Goal: Information Seeking & Learning: Learn about a topic

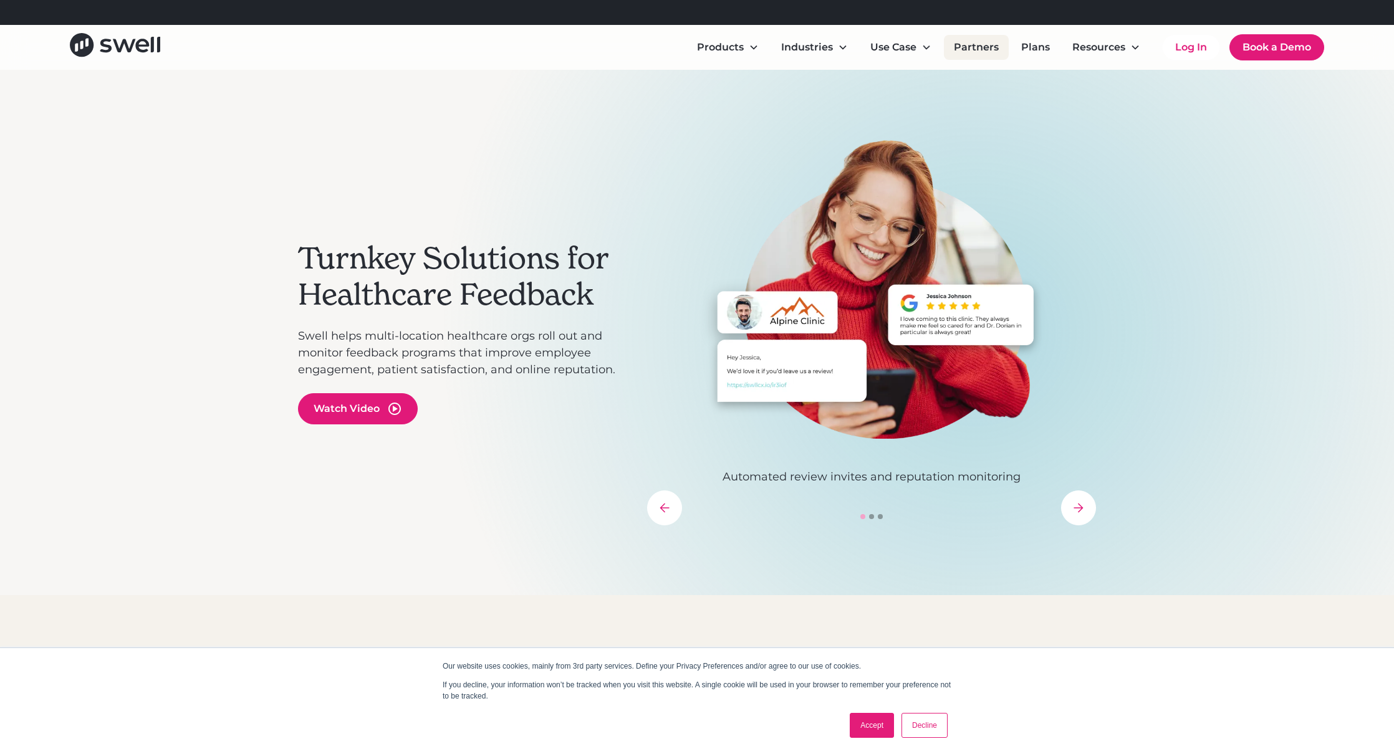
click at [976, 46] on link "Partners" at bounding box center [976, 47] width 65 height 25
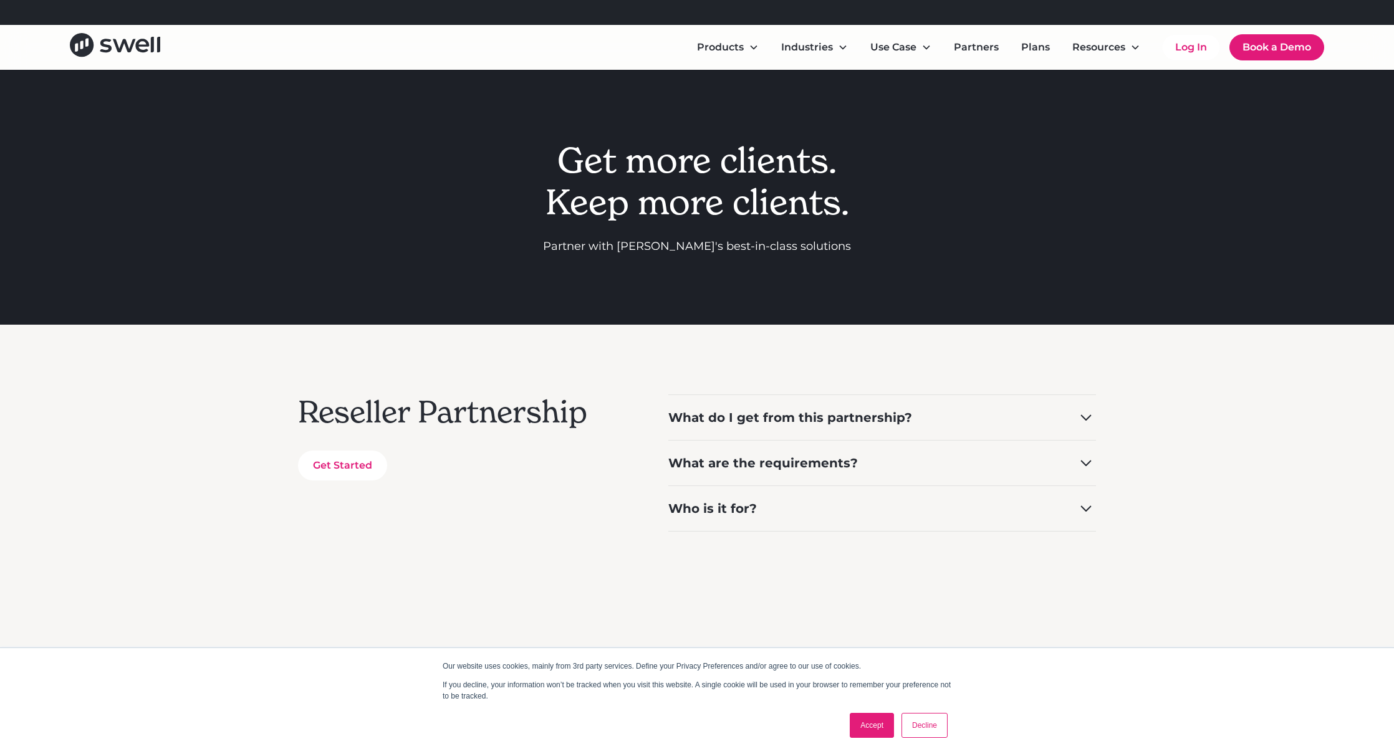
click at [537, 125] on div "Get more clients. Keep more clients. Partner with Swell's best-in-class solutio…" at bounding box center [697, 197] width 524 height 255
click at [1033, 44] on link "Plans" at bounding box center [1035, 47] width 49 height 25
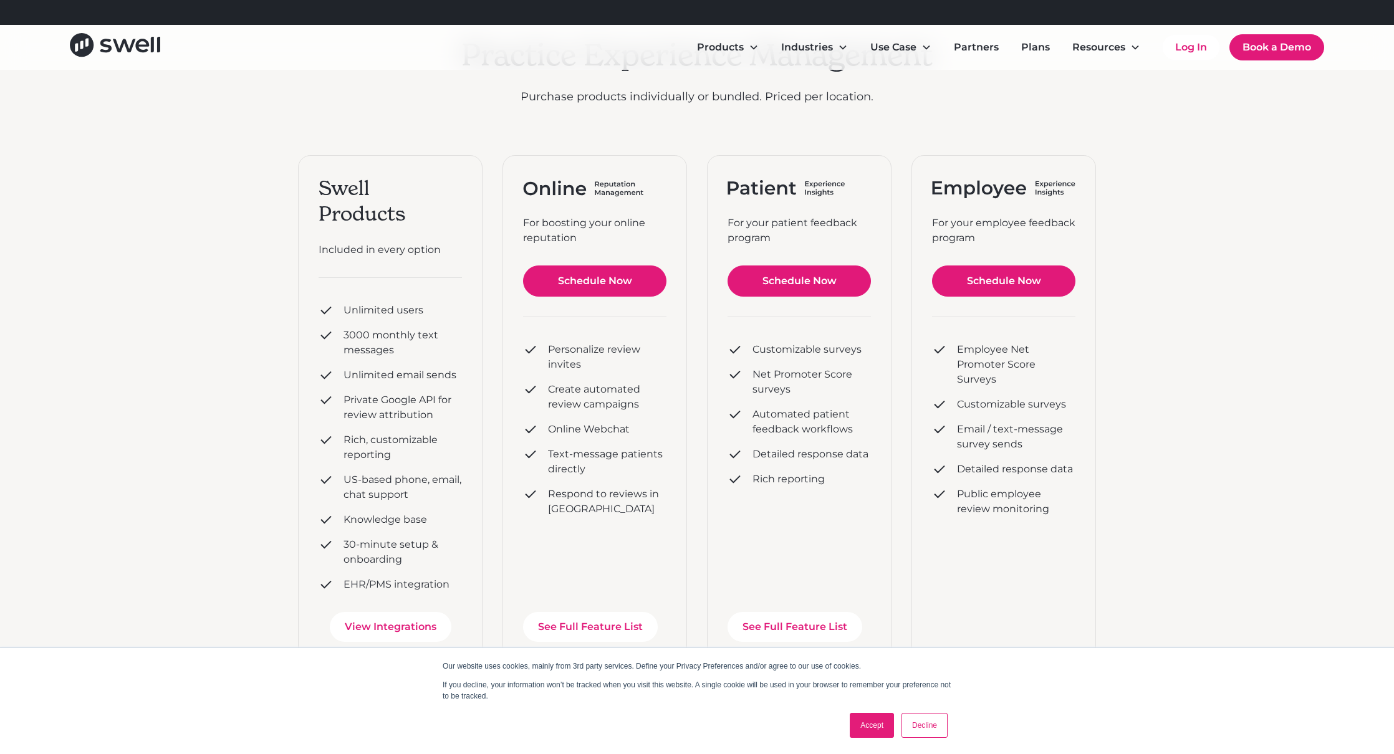
scroll to position [135, 0]
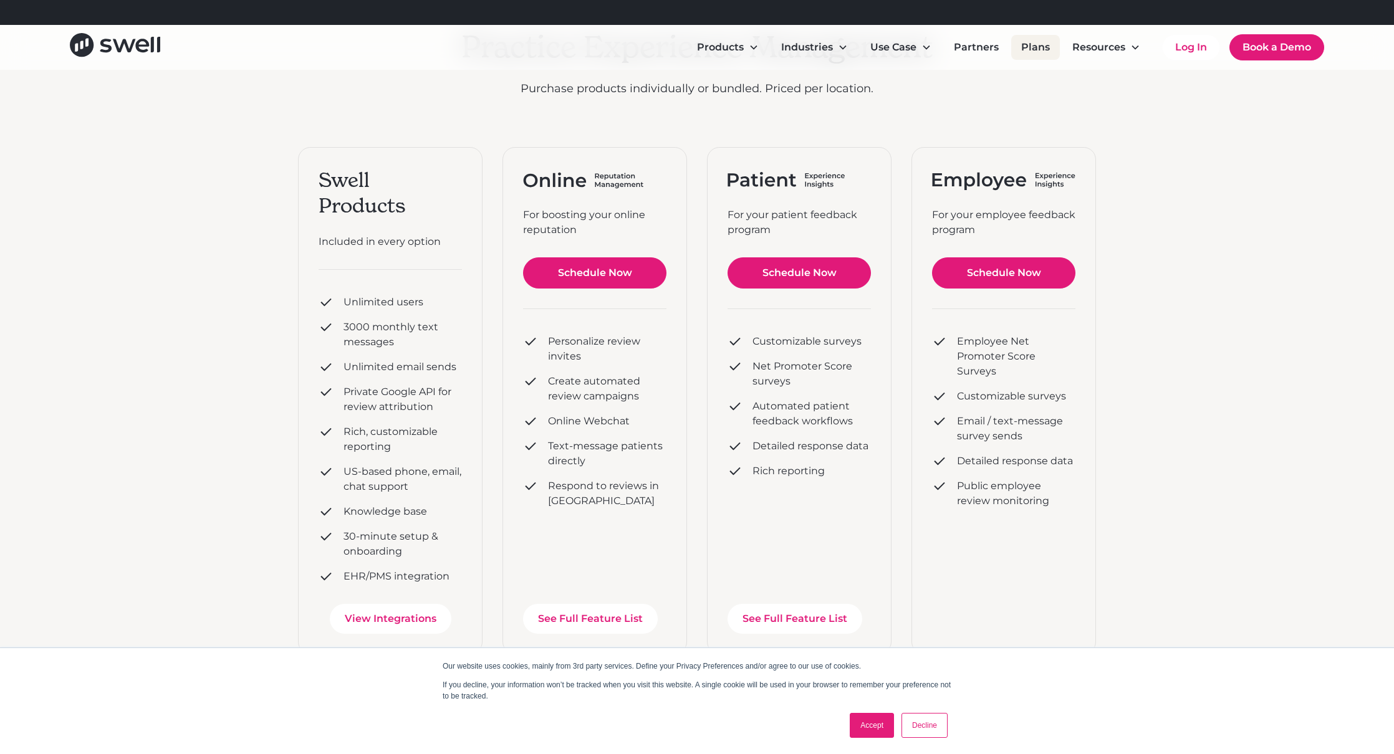
click at [1035, 47] on link "Plans" at bounding box center [1035, 47] width 49 height 25
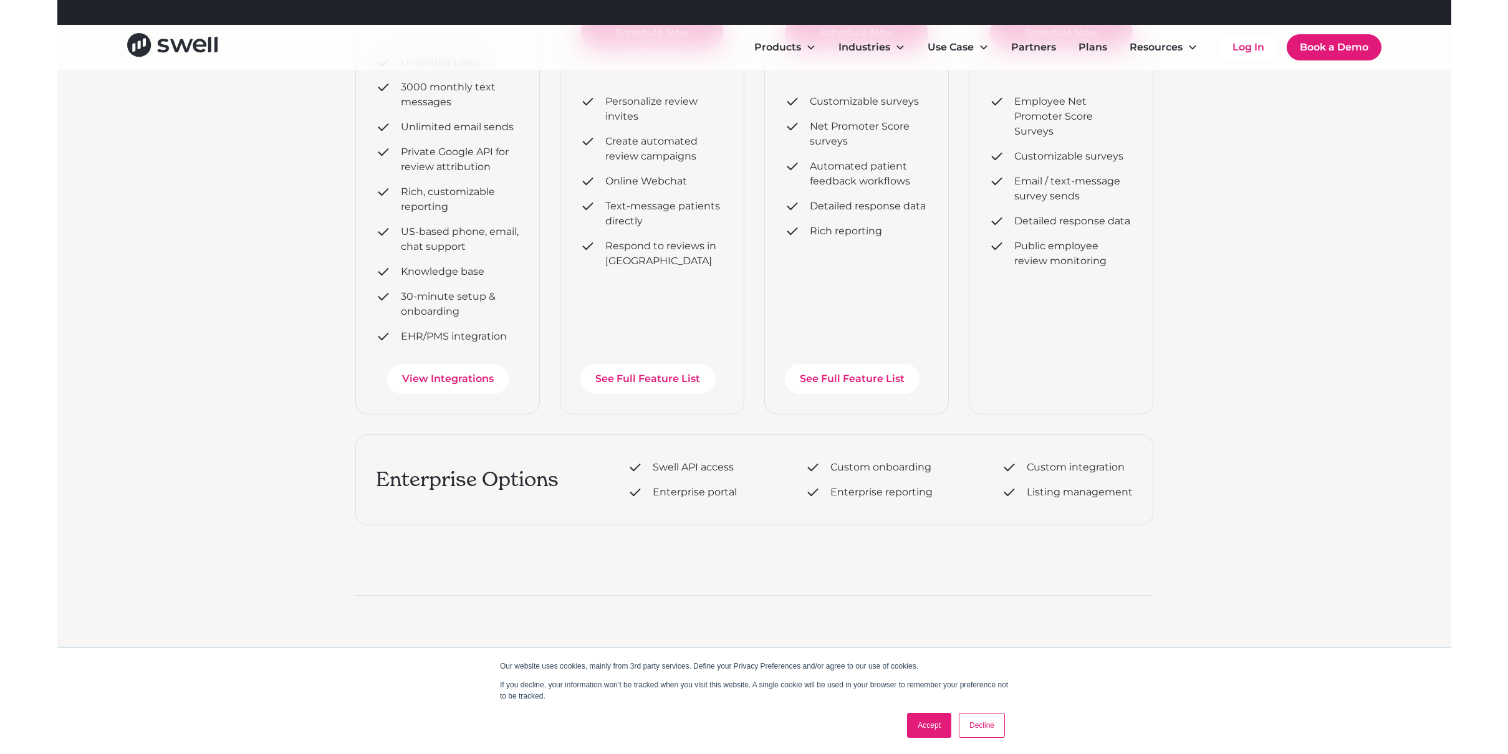
scroll to position [394, 0]
